Goal: Navigation & Orientation: Find specific page/section

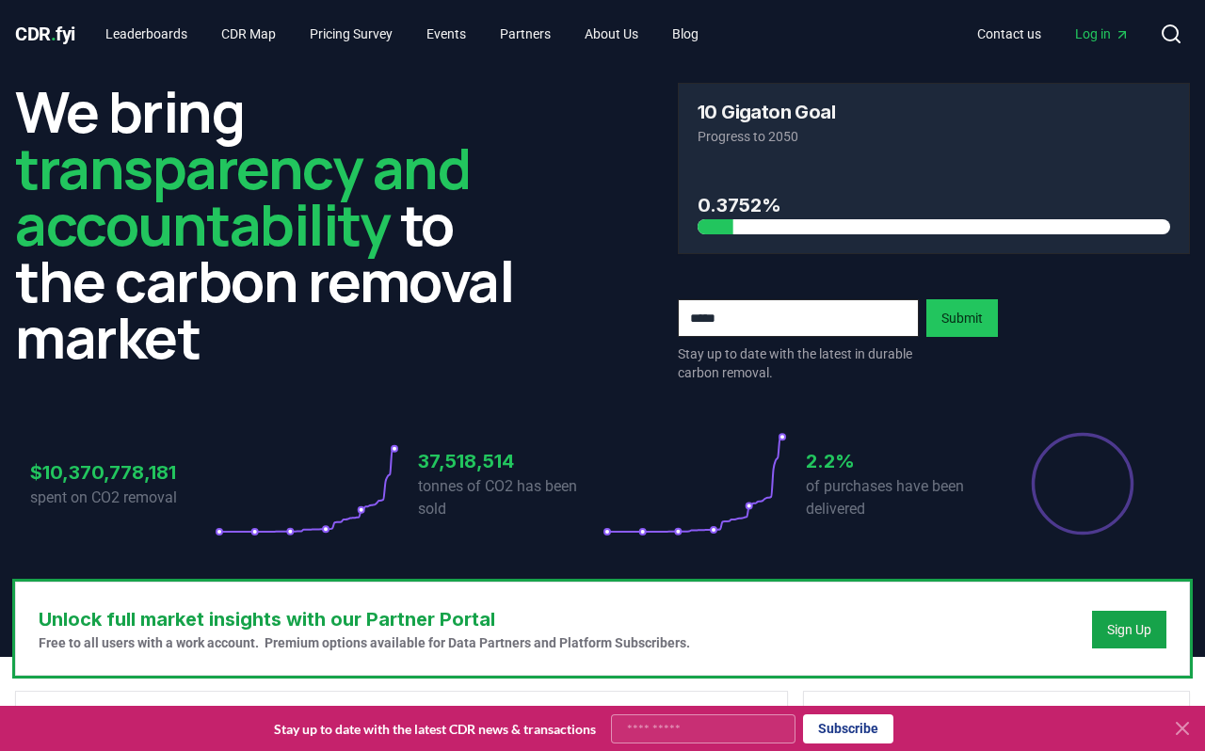
click at [853, 225] on div at bounding box center [933, 226] width 472 height 15
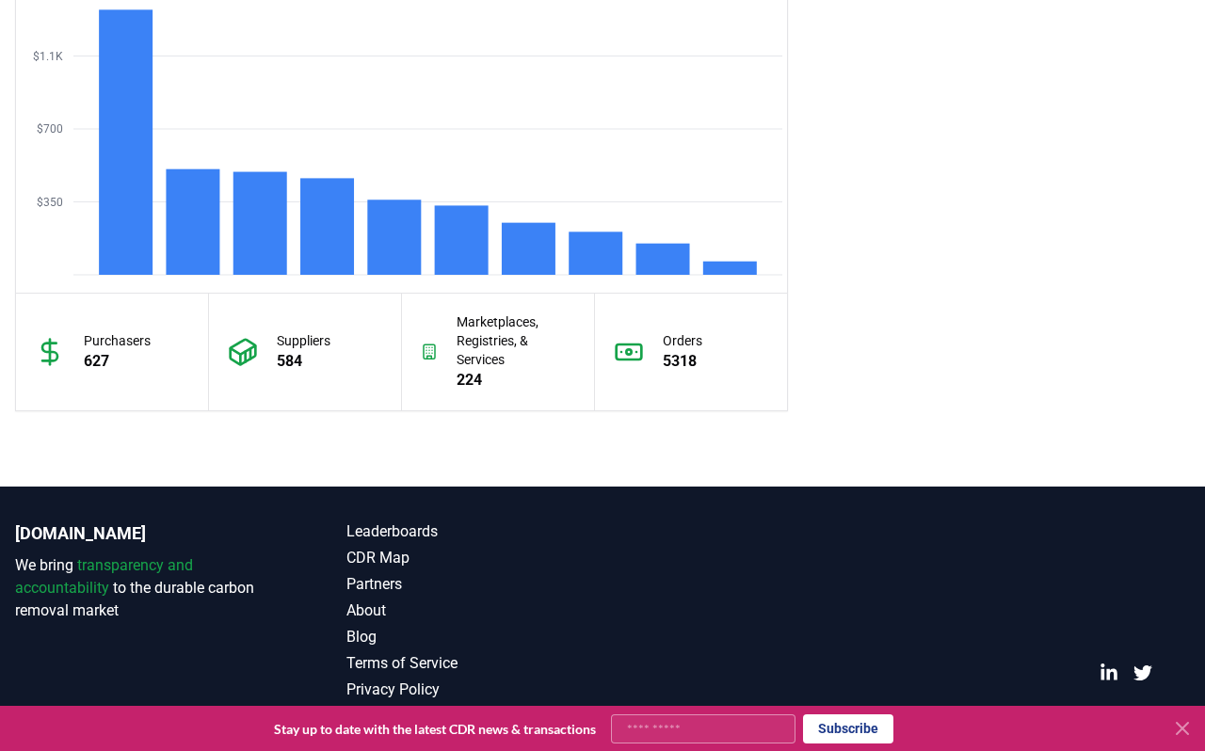
scroll to position [1687, 0]
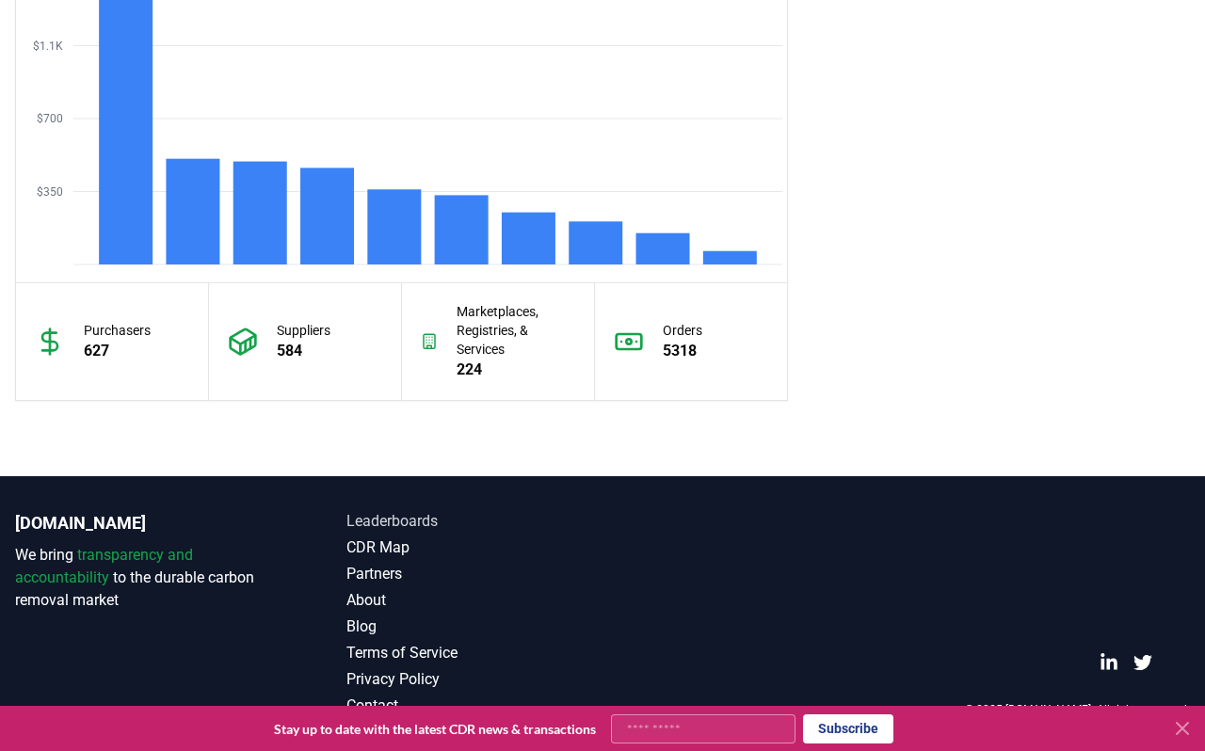
click at [424, 517] on link "Leaderboards" at bounding box center [474, 521] width 256 height 23
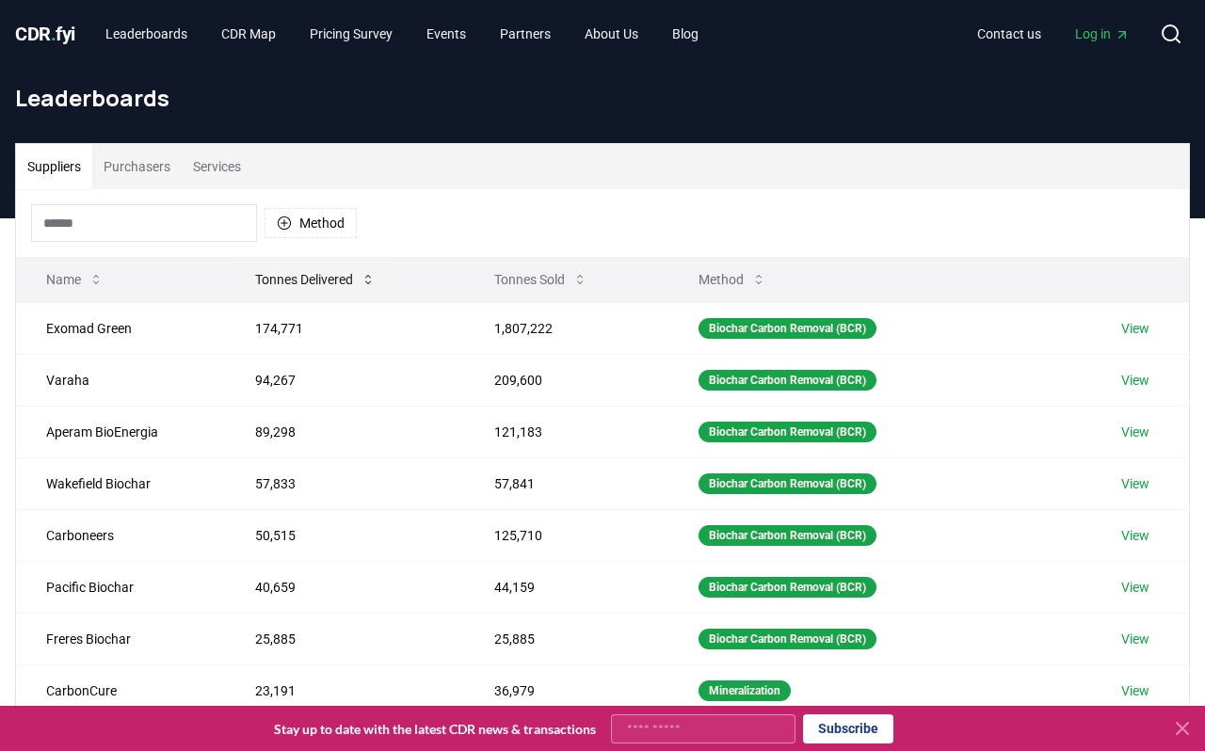
click at [313, 275] on button "Tonnes Delivered" at bounding box center [315, 280] width 151 height 38
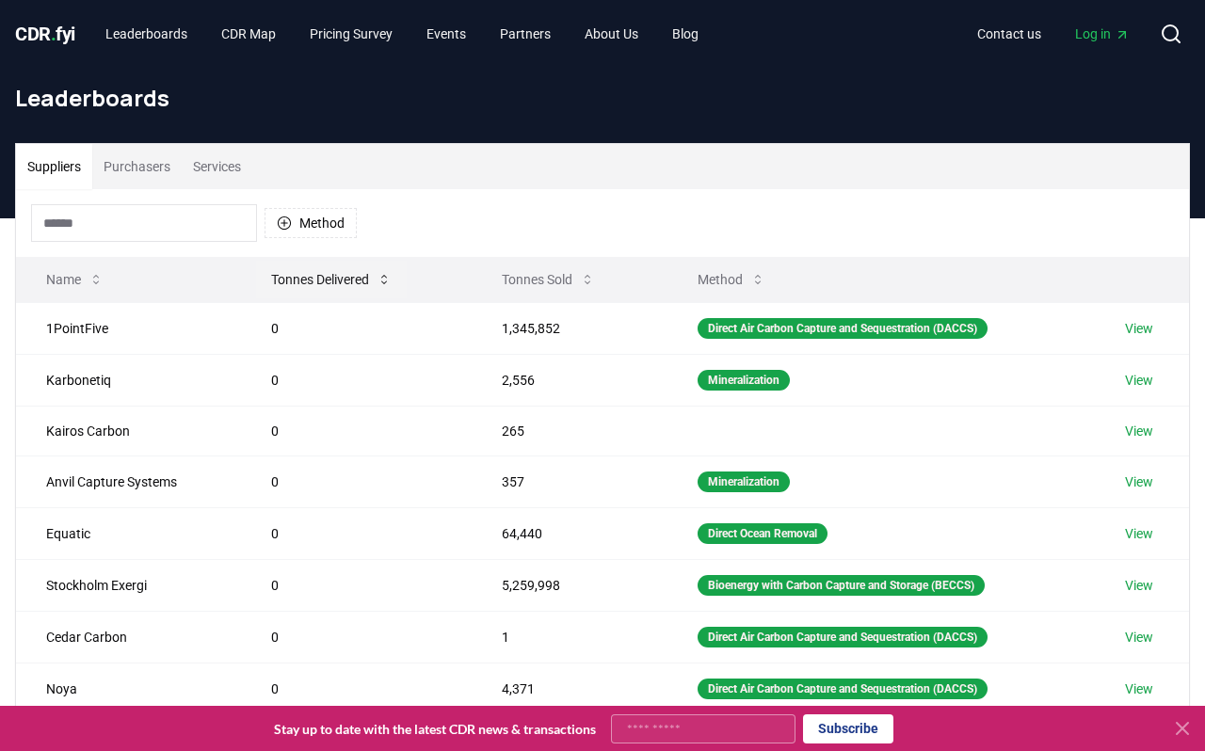
click at [313, 275] on button "Tonnes Delivered" at bounding box center [331, 280] width 151 height 38
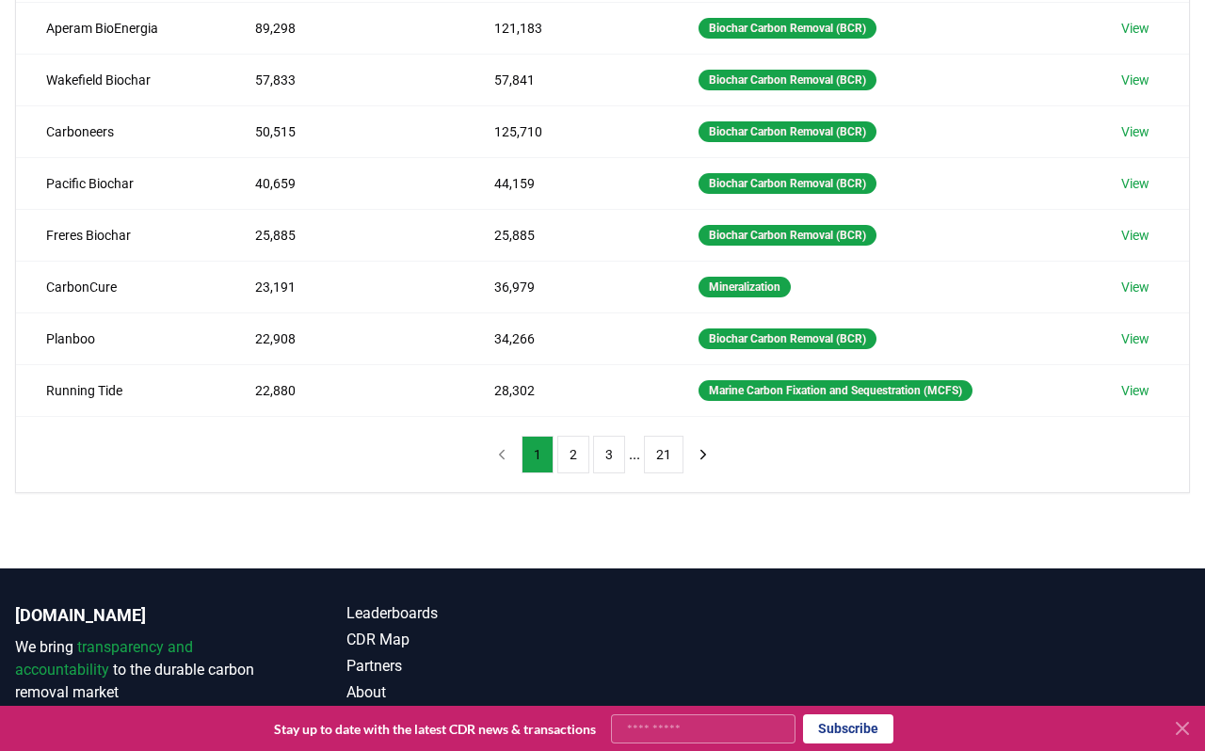
scroll to position [495, 0]
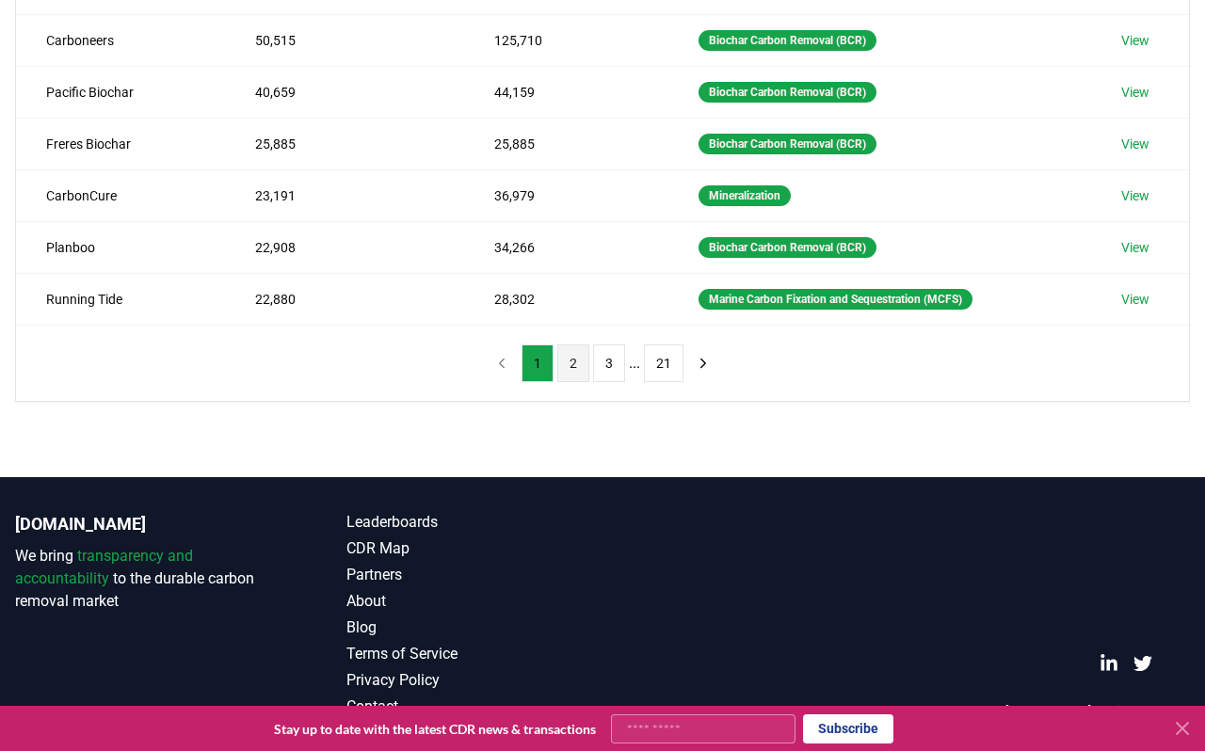
click at [576, 373] on button "2" at bounding box center [573, 363] width 32 height 38
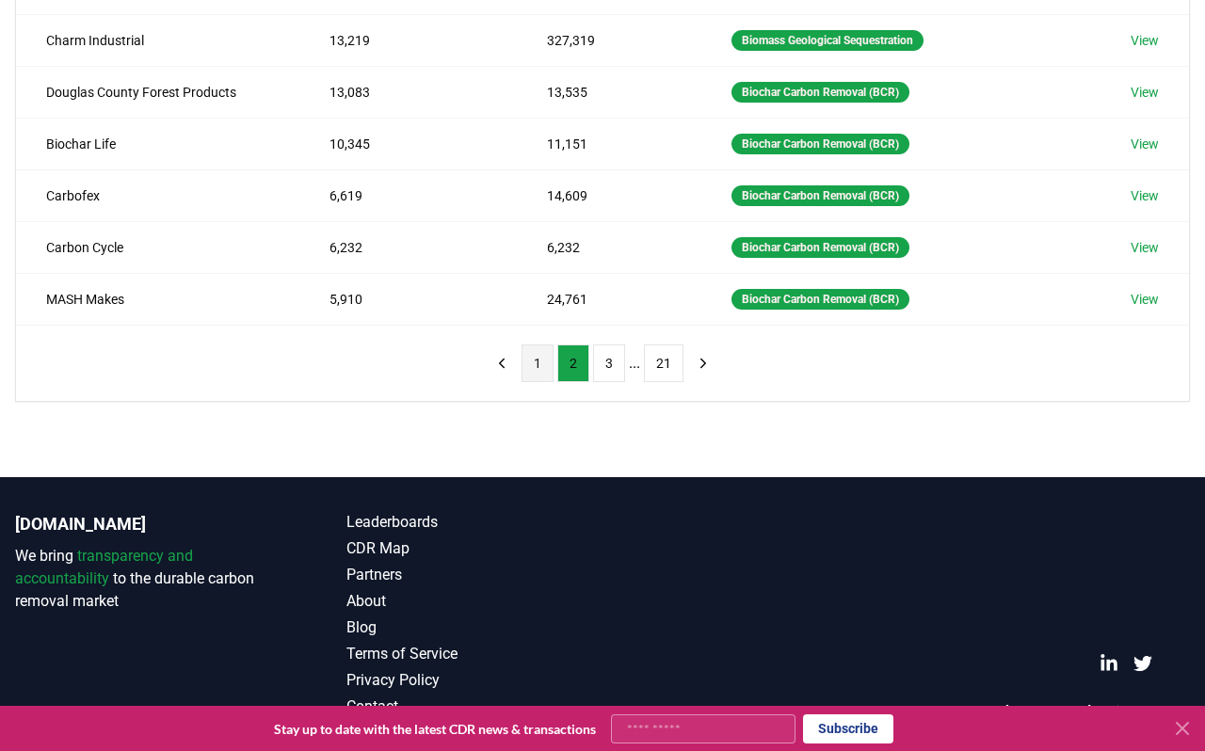
click at [542, 375] on button "1" at bounding box center [537, 363] width 32 height 38
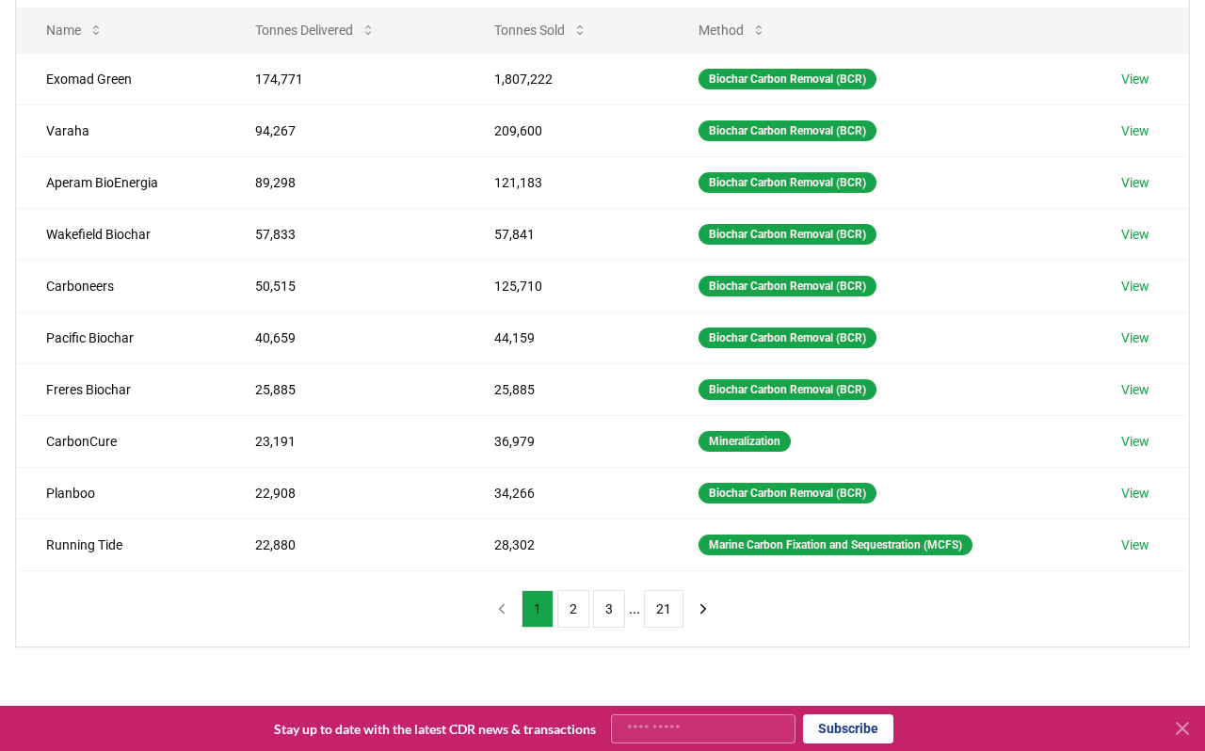
scroll to position [239, 0]
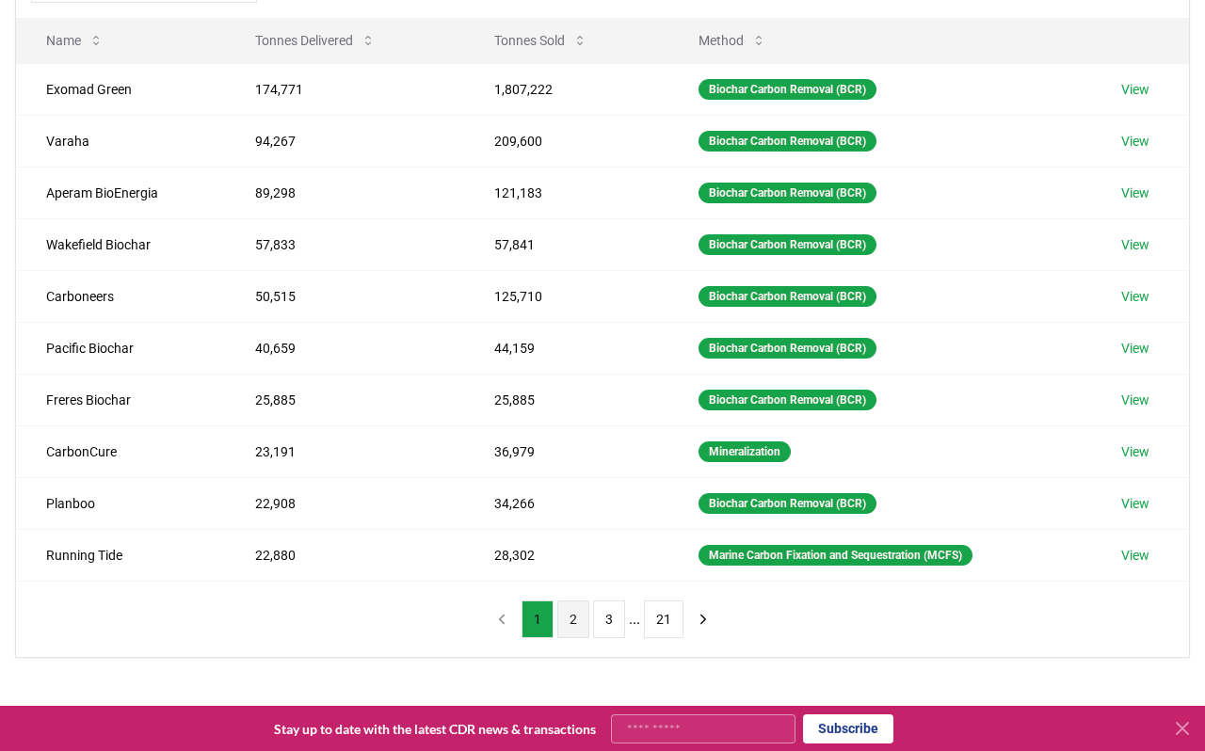
click at [567, 619] on button "2" at bounding box center [573, 619] width 32 height 38
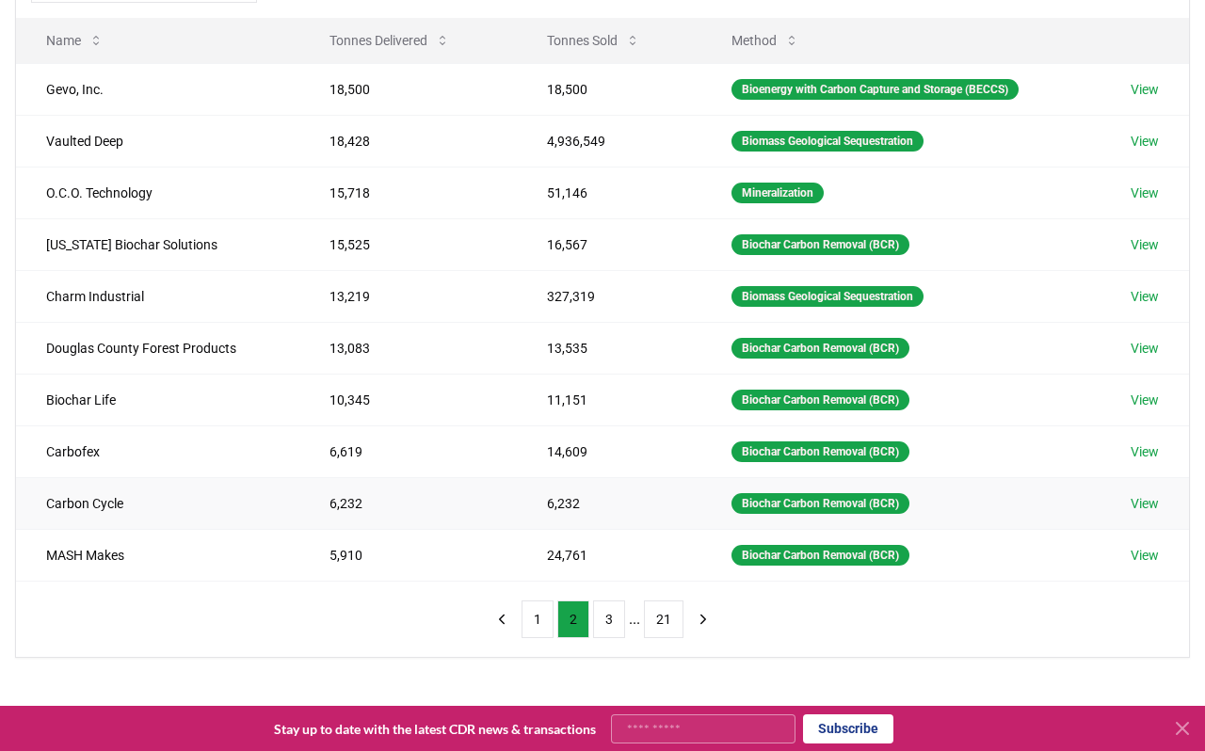
scroll to position [202, 0]
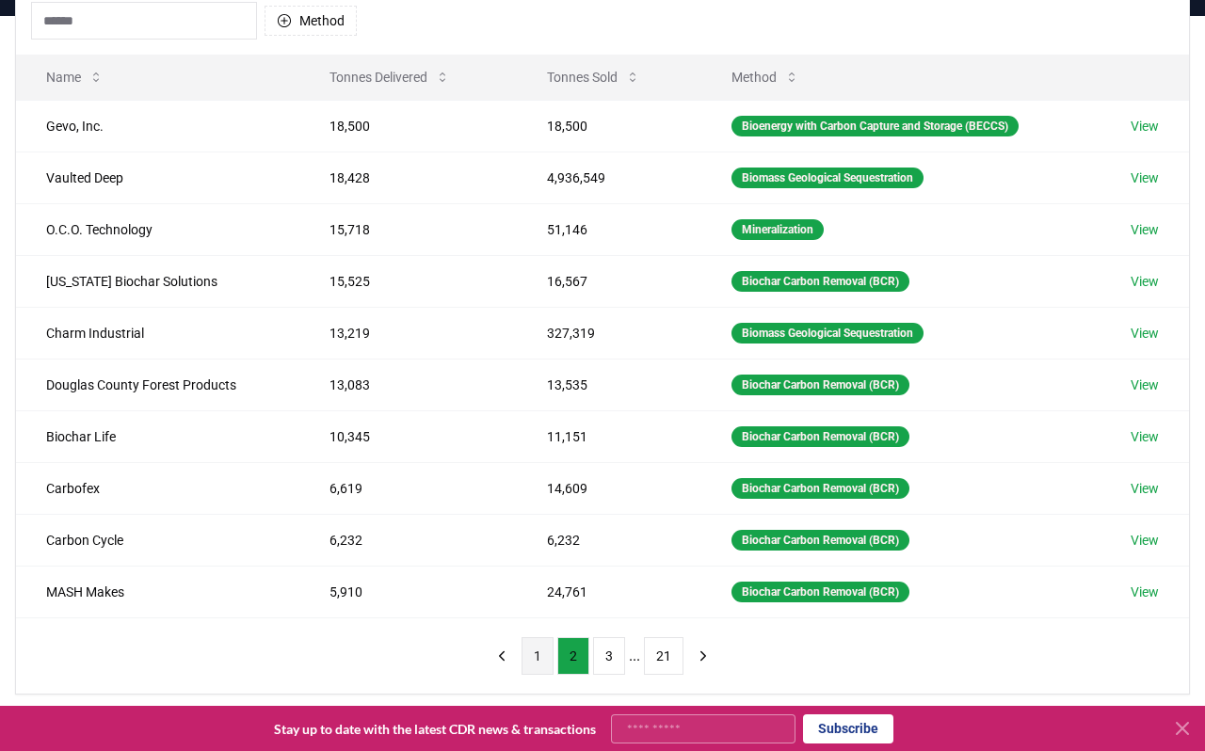
click at [535, 655] on button "1" at bounding box center [537, 656] width 32 height 38
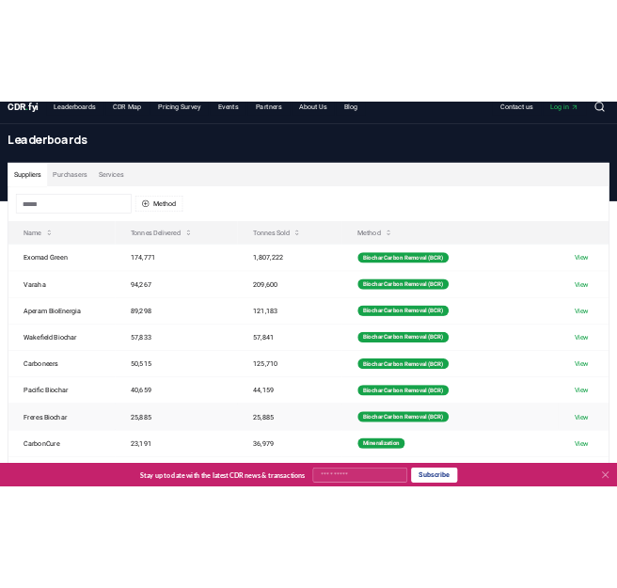
scroll to position [0, 0]
